Goal: Task Accomplishment & Management: Manage account settings

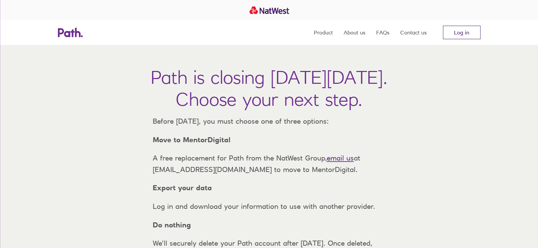
click at [446, 37] on link "Log in" at bounding box center [462, 33] width 38 height 14
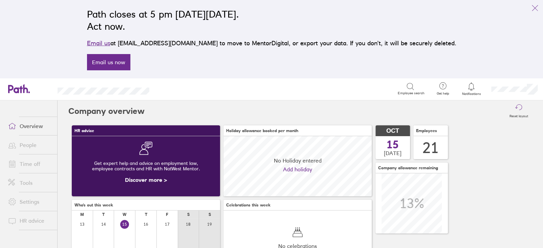
scroll to position [60, 148]
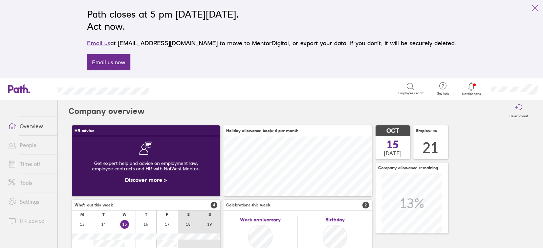
click at [31, 163] on link "Time off" at bounding box center [30, 164] width 55 height 14
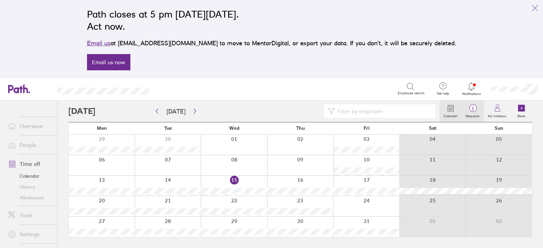
click at [468, 111] on span "1" at bounding box center [473, 108] width 22 height 5
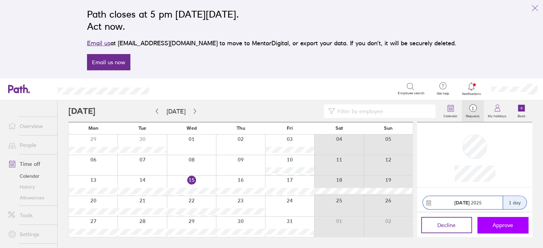
click at [496, 228] on span "Approve" at bounding box center [503, 225] width 21 height 6
